Goal: Obtain resource: Download file/media

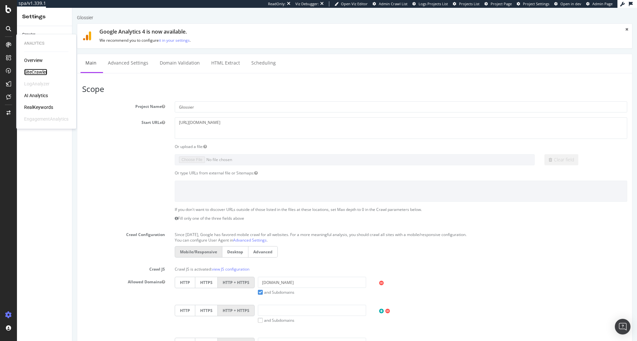
click at [36, 72] on div "SiteCrawler" at bounding box center [35, 72] width 23 height 7
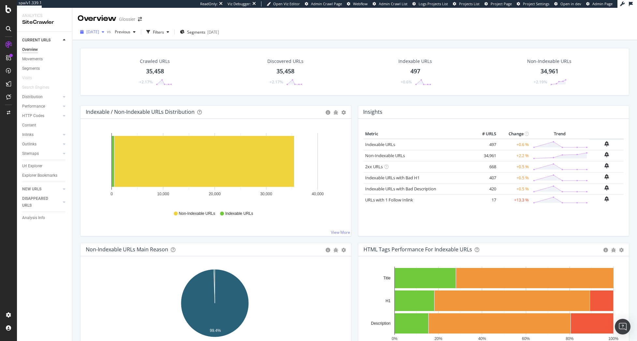
click at [99, 30] on span "[DATE]" at bounding box center [92, 32] width 13 height 6
click at [78, 135] on div "Indexable / Non-Indexable URLs Distribution Bar Bar (by Percentage) Table Expor…" at bounding box center [216, 173] width 278 height 137
click at [148, 176] on rect "A chart." at bounding box center [203, 161] width 179 height 51
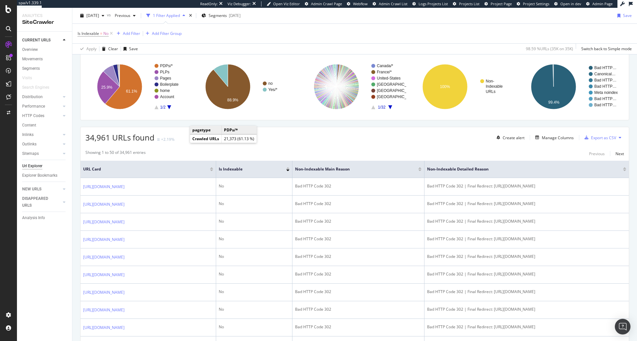
scroll to position [33, 0]
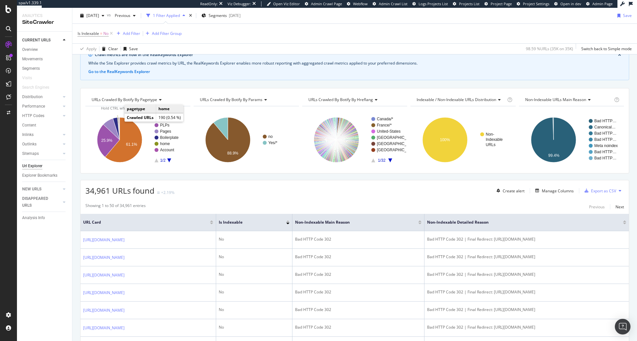
click at [118, 121] on icon "A chart." at bounding box center [118, 128] width 2 height 22
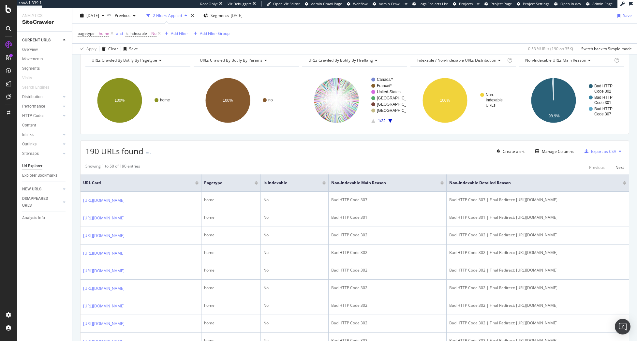
scroll to position [65, 0]
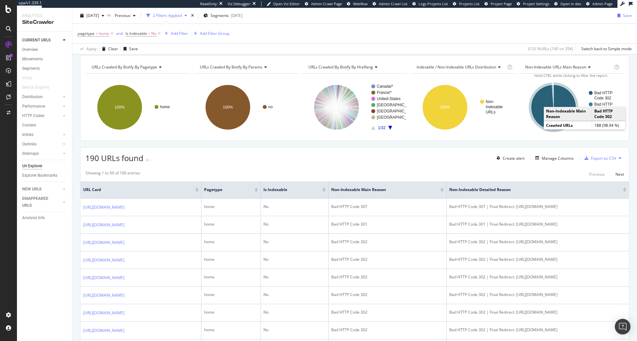
click at [539, 119] on icon "A chart." at bounding box center [553, 107] width 45 height 45
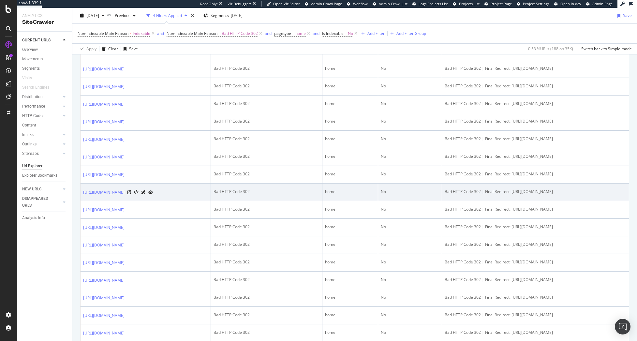
scroll to position [91, 0]
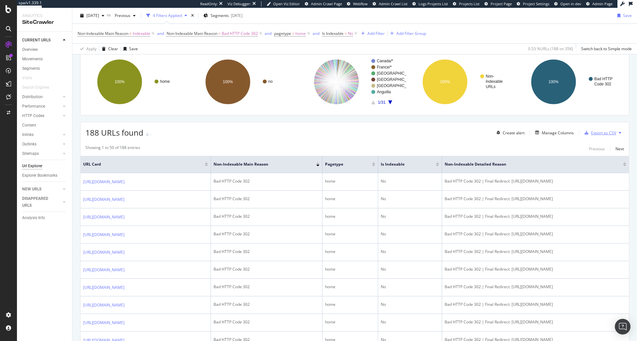
click at [603, 132] on div "Export as CSV" at bounding box center [603, 133] width 25 height 6
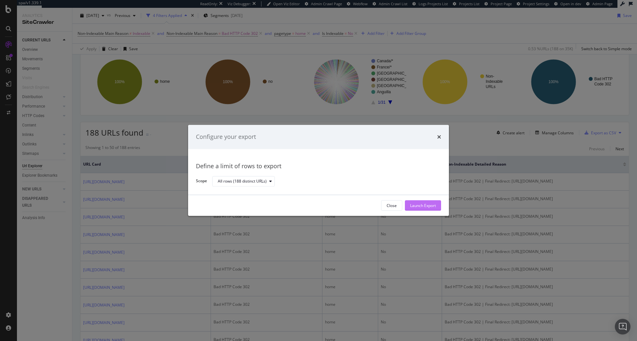
click at [421, 203] on div "Launch Export" at bounding box center [423, 206] width 26 height 6
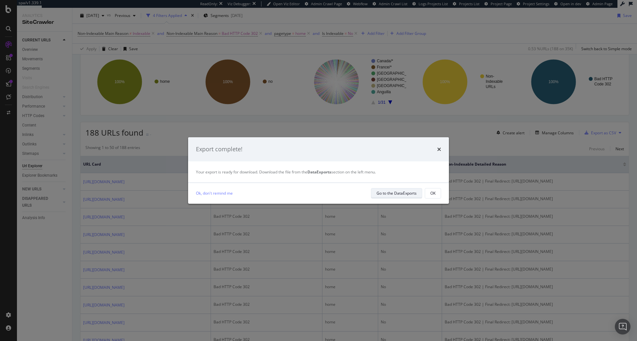
click at [409, 192] on div "Go to the DataExports" at bounding box center [396, 193] width 40 height 6
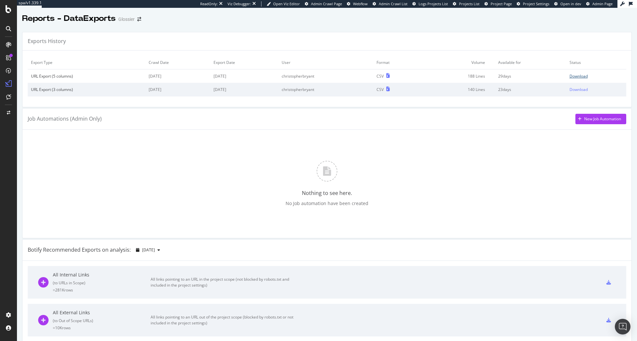
drag, startPoint x: 570, startPoint y: 76, endPoint x: 565, endPoint y: 76, distance: 5.2
click at [569, 76] on div "Download" at bounding box center [578, 76] width 18 height 6
